Goal: Task Accomplishment & Management: Use online tool/utility

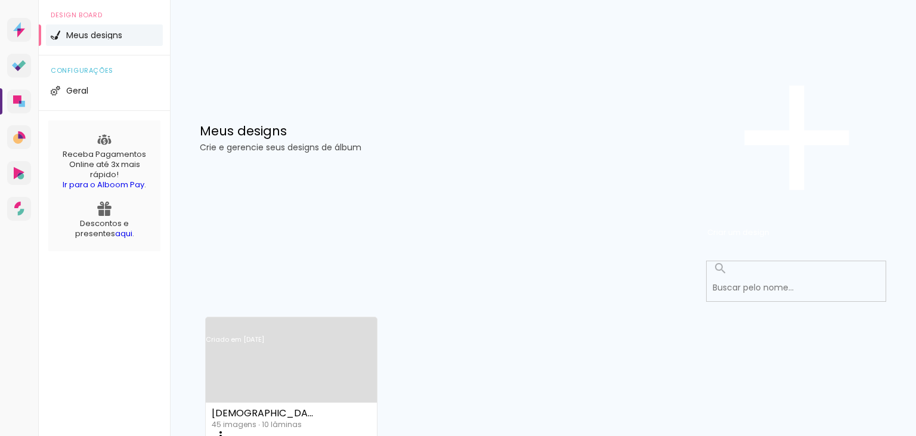
click at [332, 322] on link "Criado em [DATE]" at bounding box center [291, 355] width 171 height 67
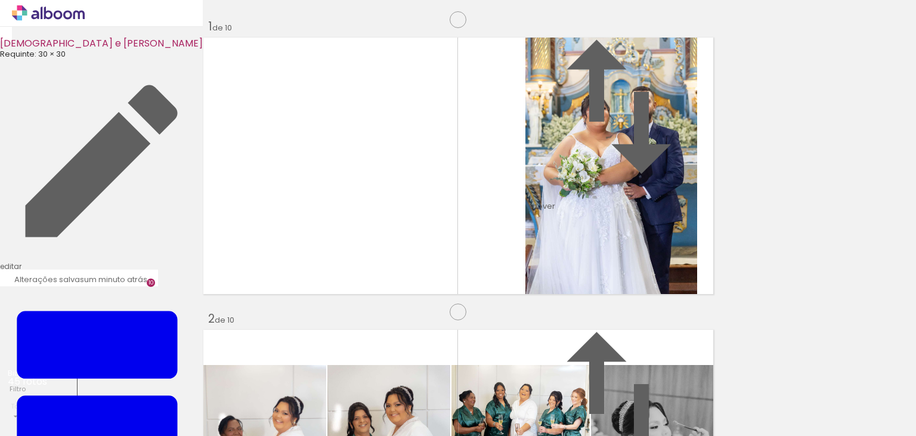
scroll to position [1018, 0]
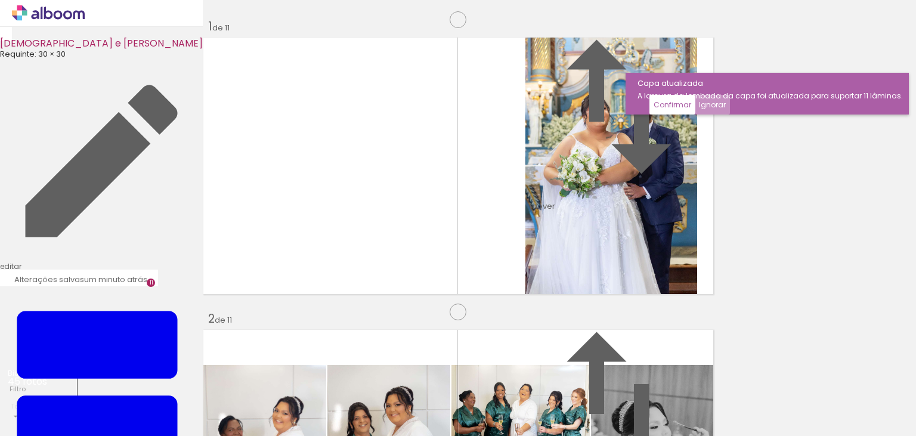
scroll to position [1463, 0]
